Goal: Information Seeking & Learning: Find specific page/section

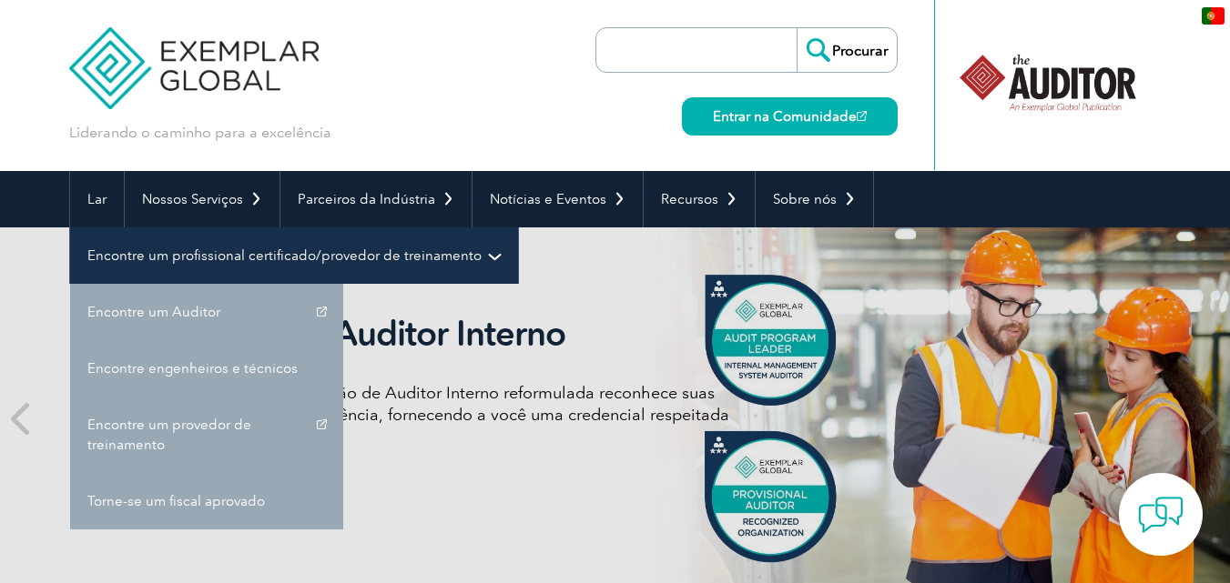
click at [205, 256] on font "Encontre um profissional certificado/provedor de treinamento" at bounding box center [284, 256] width 394 height 16
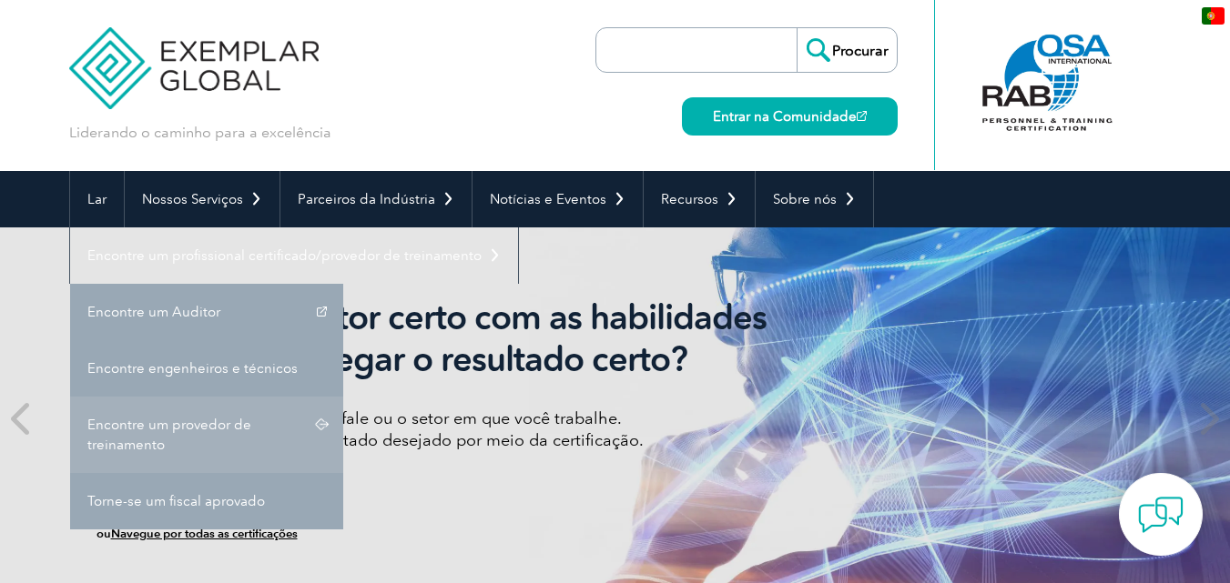
click at [222, 433] on link "Encontre um provedor de treinamento" at bounding box center [206, 435] width 273 height 76
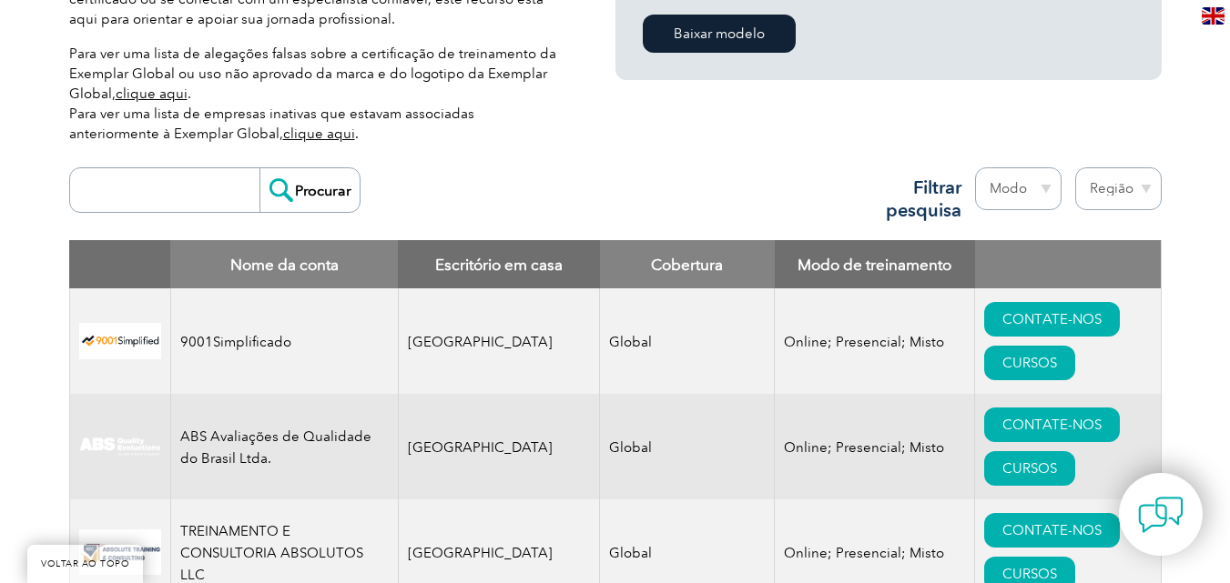
scroll to position [619, 0]
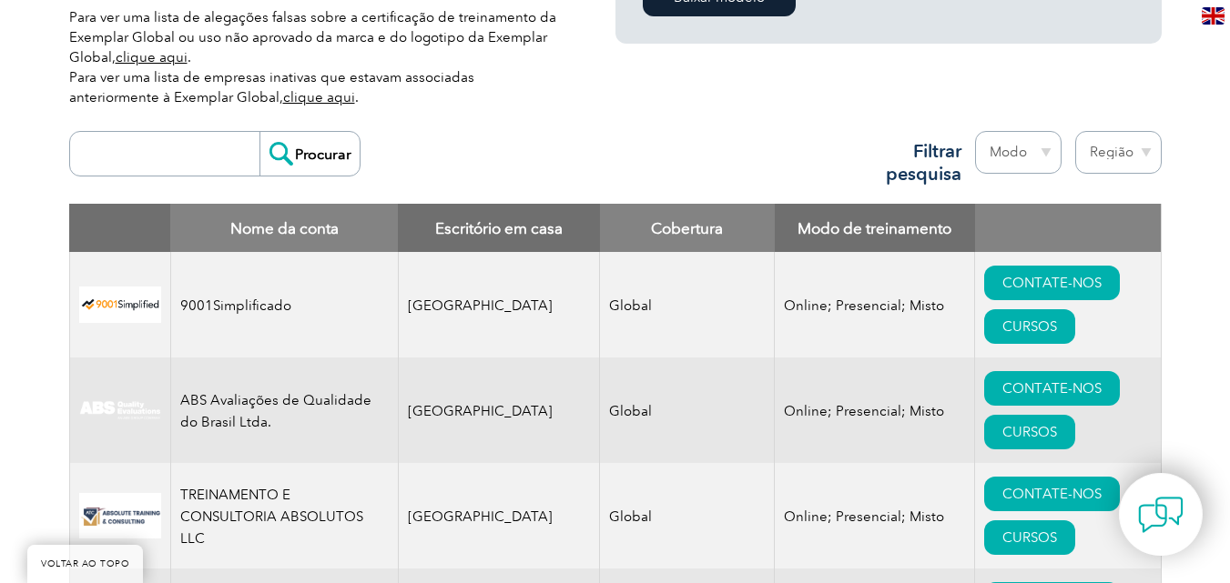
click at [1133, 157] on select "Região Austrália Bahrein Bangladesh Brasil Canadá Colômbia República Dominicana…" at bounding box center [1118, 152] width 86 height 43
select select "[GEOGRAPHIC_DATA]"
click at [1075, 131] on select "Região Austrália Bahrein Bangladesh Brasil Canadá Colômbia República Dominicana…" at bounding box center [1118, 152] width 86 height 43
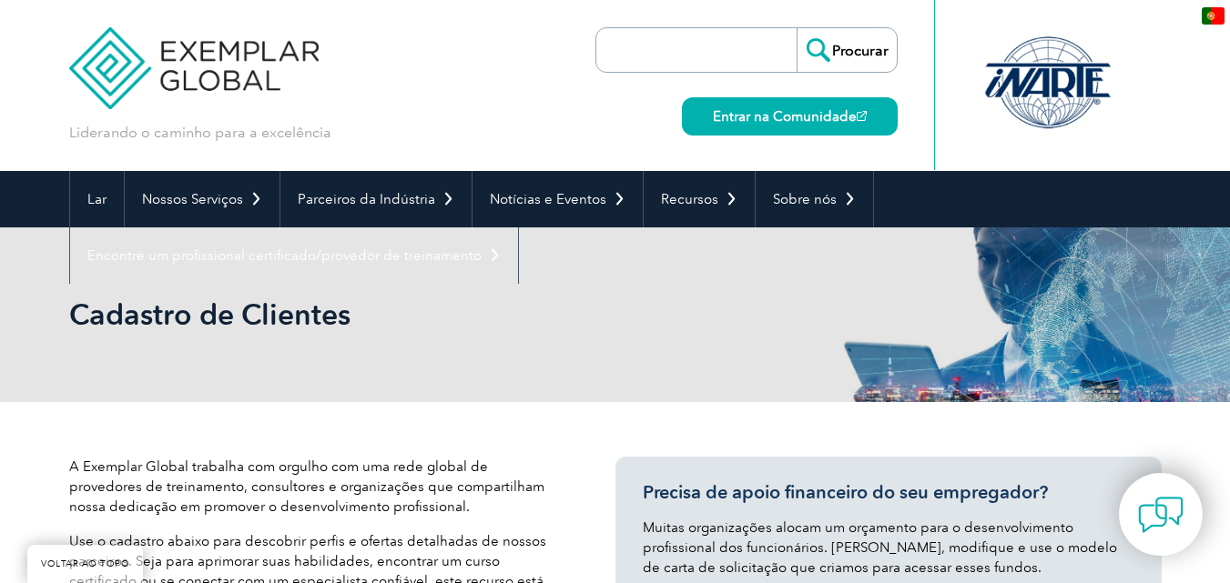
select select "[GEOGRAPHIC_DATA]"
